Goal: Task Accomplishment & Management: Complete application form

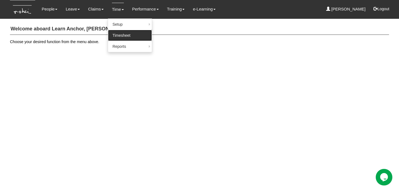
click at [120, 35] on link "Timesheet" at bounding box center [130, 35] width 44 height 11
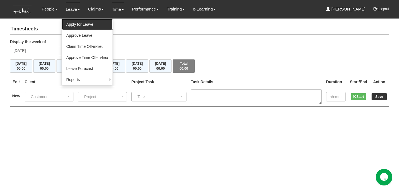
click at [88, 25] on link "Apply for Leave" at bounding box center [87, 24] width 51 height 11
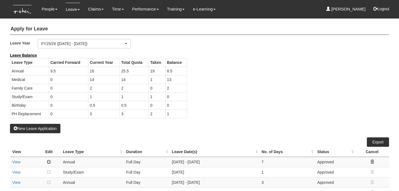
select select "50"
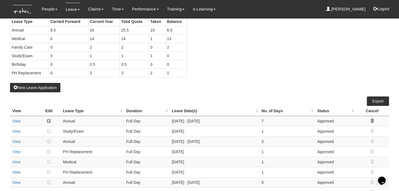
scroll to position [47, 0]
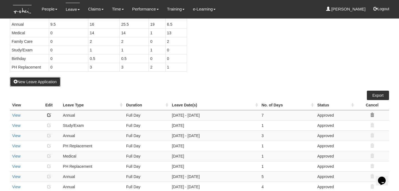
click at [47, 84] on button "New Leave Application" at bounding box center [35, 81] width 50 height 9
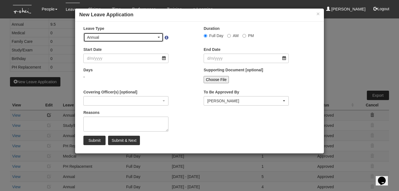
click at [120, 37] on div "Annual" at bounding box center [122, 38] width 70 height 6
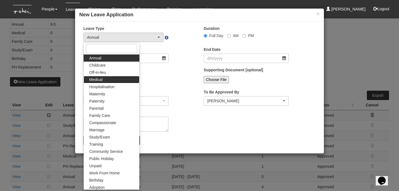
click at [117, 78] on link "Medical" at bounding box center [112, 79] width 56 height 7
select select "4"
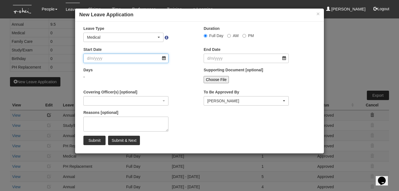
click at [126, 57] on input "Start Date" at bounding box center [125, 58] width 85 height 9
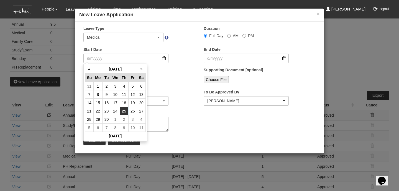
click at [124, 111] on td "25" at bounding box center [124, 111] width 9 height 8
type input "[DATE]"
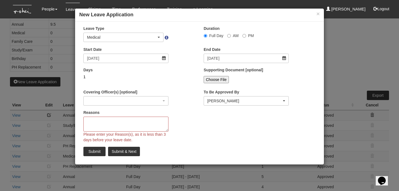
select select
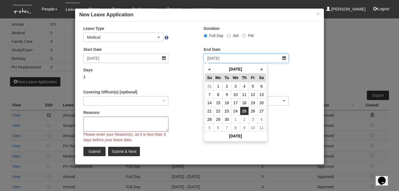
click at [233, 57] on input "[DATE]" at bounding box center [246, 58] width 85 height 9
click at [251, 107] on td "26" at bounding box center [252, 111] width 9 height 8
type input "[DATE]"
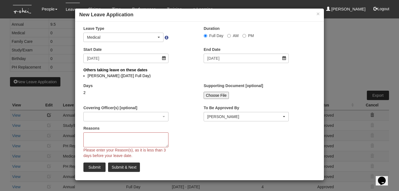
select select
click at [124, 135] on textarea "Reasons" at bounding box center [125, 140] width 85 height 15
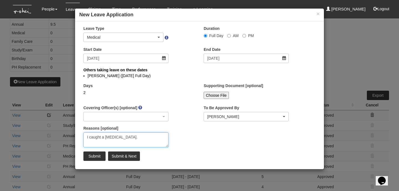
type textarea "I caught a [MEDICAL_DATA]."
click at [217, 97] on input "Choose File" at bounding box center [216, 95] width 25 height 7
type input "C:\fakepath\[CREDIT_CARD_NUMBER].pdf"
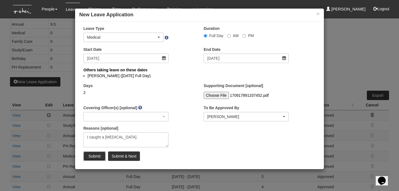
click at [99, 156] on input "Submit" at bounding box center [94, 156] width 22 height 9
select select "1"
select select
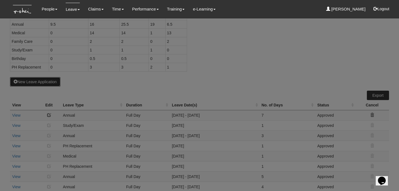
select select "50"
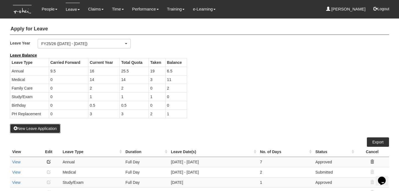
scroll to position [11, 0]
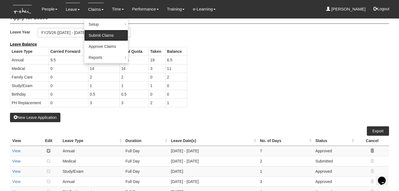
click at [94, 31] on link "Submit Claims" at bounding box center [106, 35] width 44 height 11
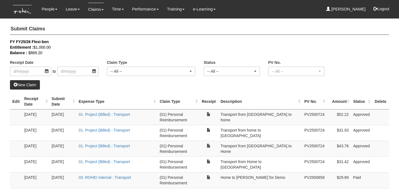
select select "50"
click at [37, 85] on link "New Claim" at bounding box center [25, 84] width 30 height 9
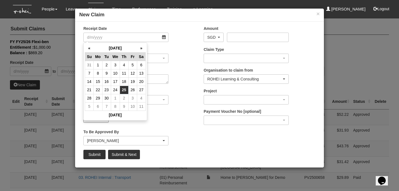
click at [124, 89] on td "25" at bounding box center [124, 90] width 9 height 8
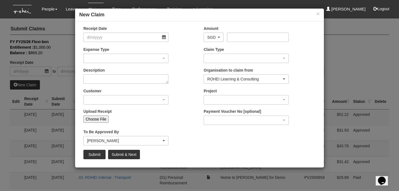
type input "[DATE]"
click at [238, 38] on input "Amount" at bounding box center [257, 37] width 61 height 9
type input "49.05"
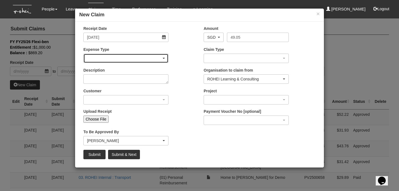
click at [150, 54] on div "button" at bounding box center [126, 58] width 84 height 9
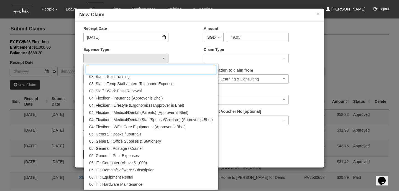
scroll to position [143, 0]
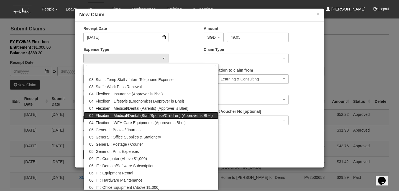
click at [160, 116] on span "04. Flexiben : Medical/Dental (Staff/Spouse/Children) (Approver is Bhel)" at bounding box center [151, 116] width 124 height 6
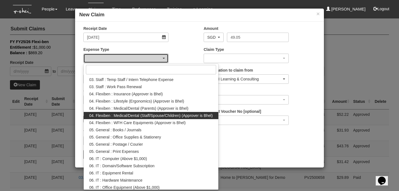
select select "146"
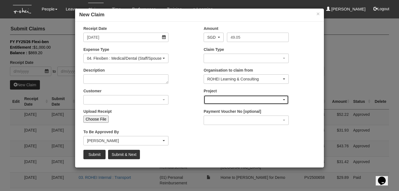
click at [229, 99] on div "button" at bounding box center [246, 100] width 84 height 9
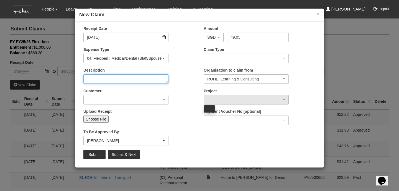
click at [157, 83] on textarea "Description" at bounding box center [125, 79] width 85 height 9
type textarea "Medical bill"
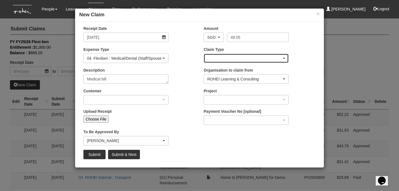
click at [241, 60] on div "button" at bounding box center [246, 58] width 84 height 9
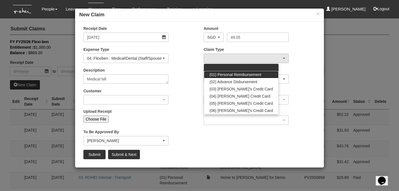
click at [240, 77] on span "(01) Personal Reimbursement" at bounding box center [235, 75] width 52 height 6
select select "14"
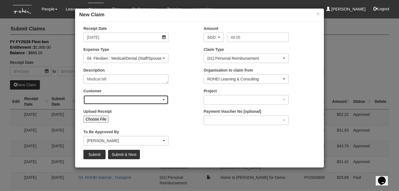
click at [156, 102] on div "button" at bounding box center [126, 100] width 84 height 9
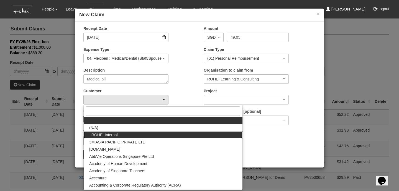
click at [140, 135] on link "_ROHEI Internal" at bounding box center [163, 135] width 159 height 7
select select "397"
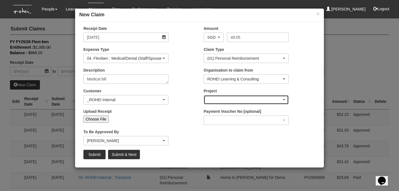
click at [243, 99] on div "button" at bounding box center [246, 100] width 84 height 9
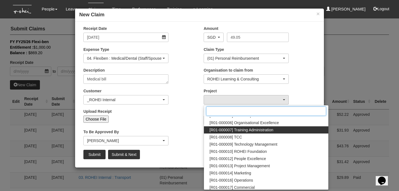
scroll to position [56, 0]
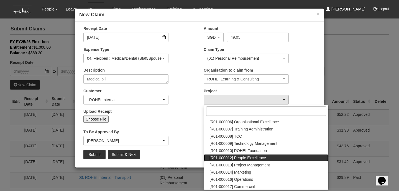
click at [247, 156] on span "[R01-000012] People Excellence" at bounding box center [237, 158] width 57 height 6
select select "1221"
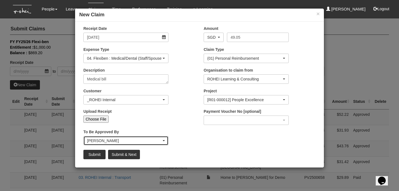
click at [148, 142] on div "[PERSON_NAME]" at bounding box center [124, 141] width 75 height 6
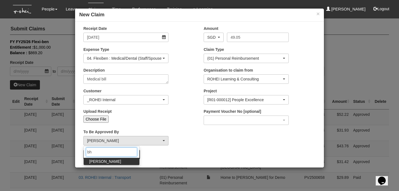
scroll to position [0, 0]
type input "b"
click at [106, 163] on span "[PERSON_NAME]" at bounding box center [105, 162] width 32 height 6
select select "7c74568e-c65a-4e2f-b023-70974c8e3265"
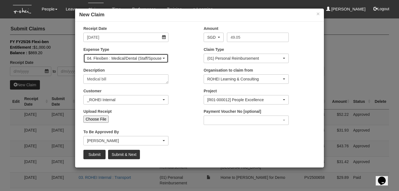
click at [161, 56] on div "04. Flexiben : Medical/Dental (Staff/Spouse/Children) (Approver is Bhel)" at bounding box center [126, 59] width 78 height 6
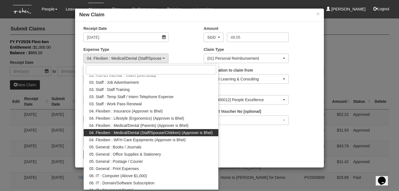
click at [191, 54] on div "Expense Type 01. Project (Billed) : Food for FGDs / Meetings 01. Project (Bille…" at bounding box center [139, 57] width 120 height 20
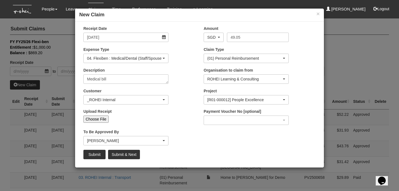
click at [100, 120] on input "Choose File" at bounding box center [95, 119] width 25 height 7
click at [101, 121] on input "Choose File" at bounding box center [95, 119] width 25 height 7
type input "C:\fakepath\170971343698073.pdf"
type input "Choose Another File"
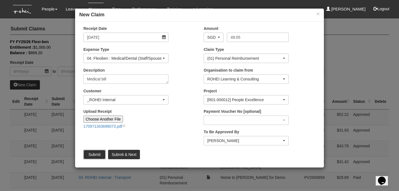
click at [99, 155] on input "Submit" at bounding box center [94, 154] width 22 height 9
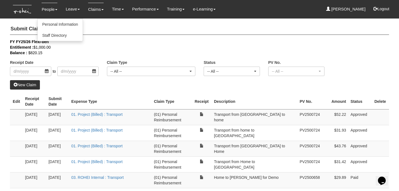
select select "50"
